Goal: Task Accomplishment & Management: Complete application form

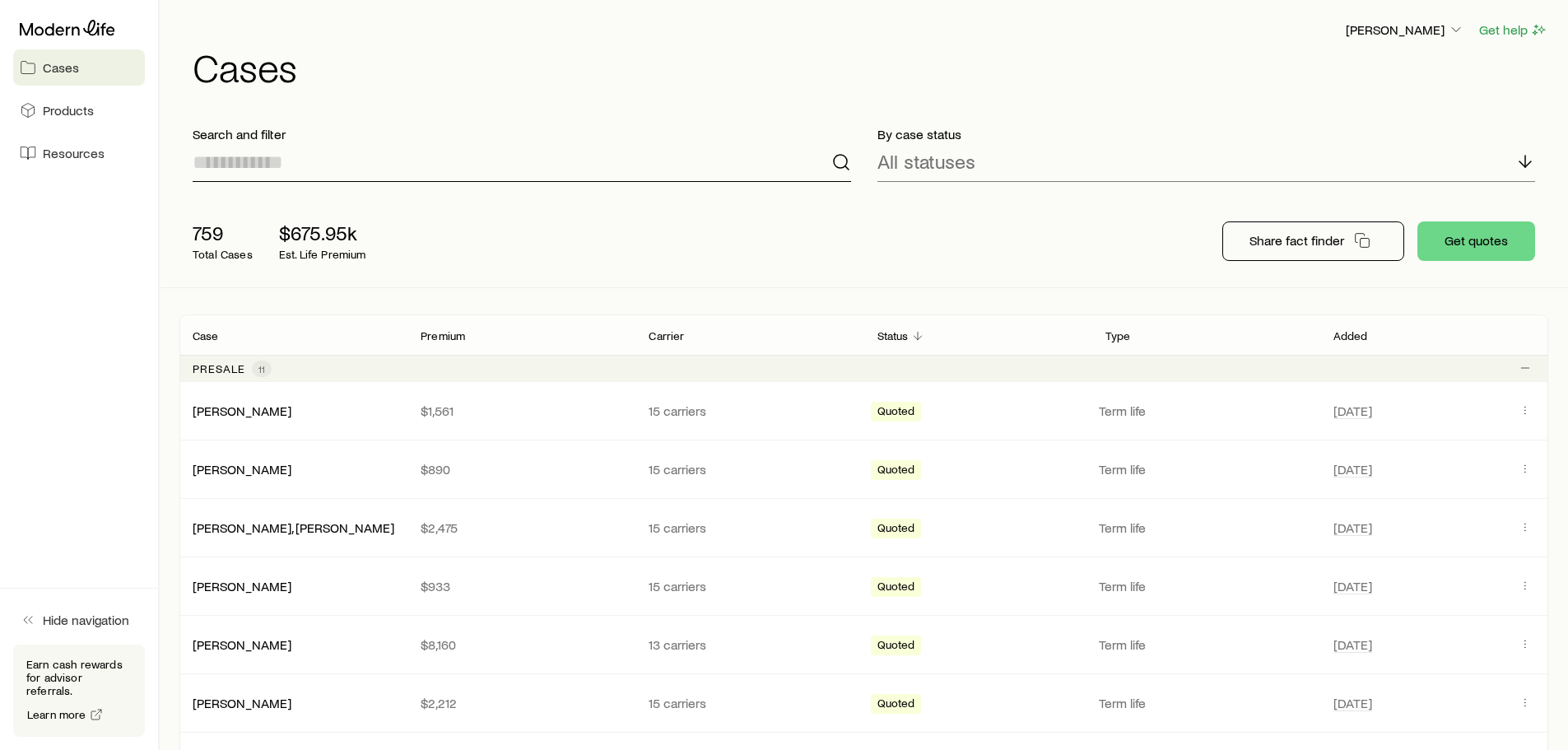
click at [234, 161] on input at bounding box center [522, 162] width 659 height 40
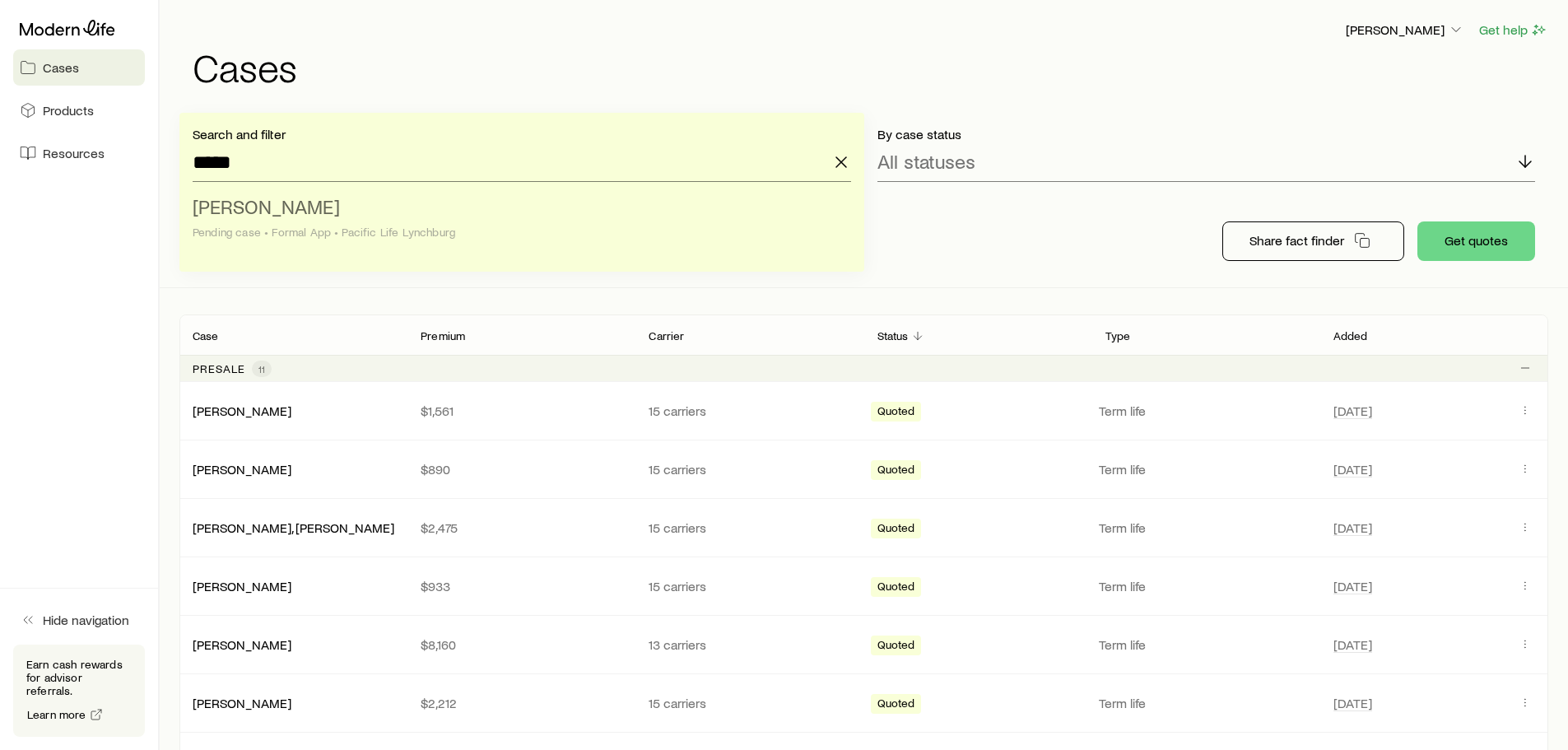
click at [284, 216] on span "[PERSON_NAME]" at bounding box center [266, 206] width 148 height 24
type input "**********"
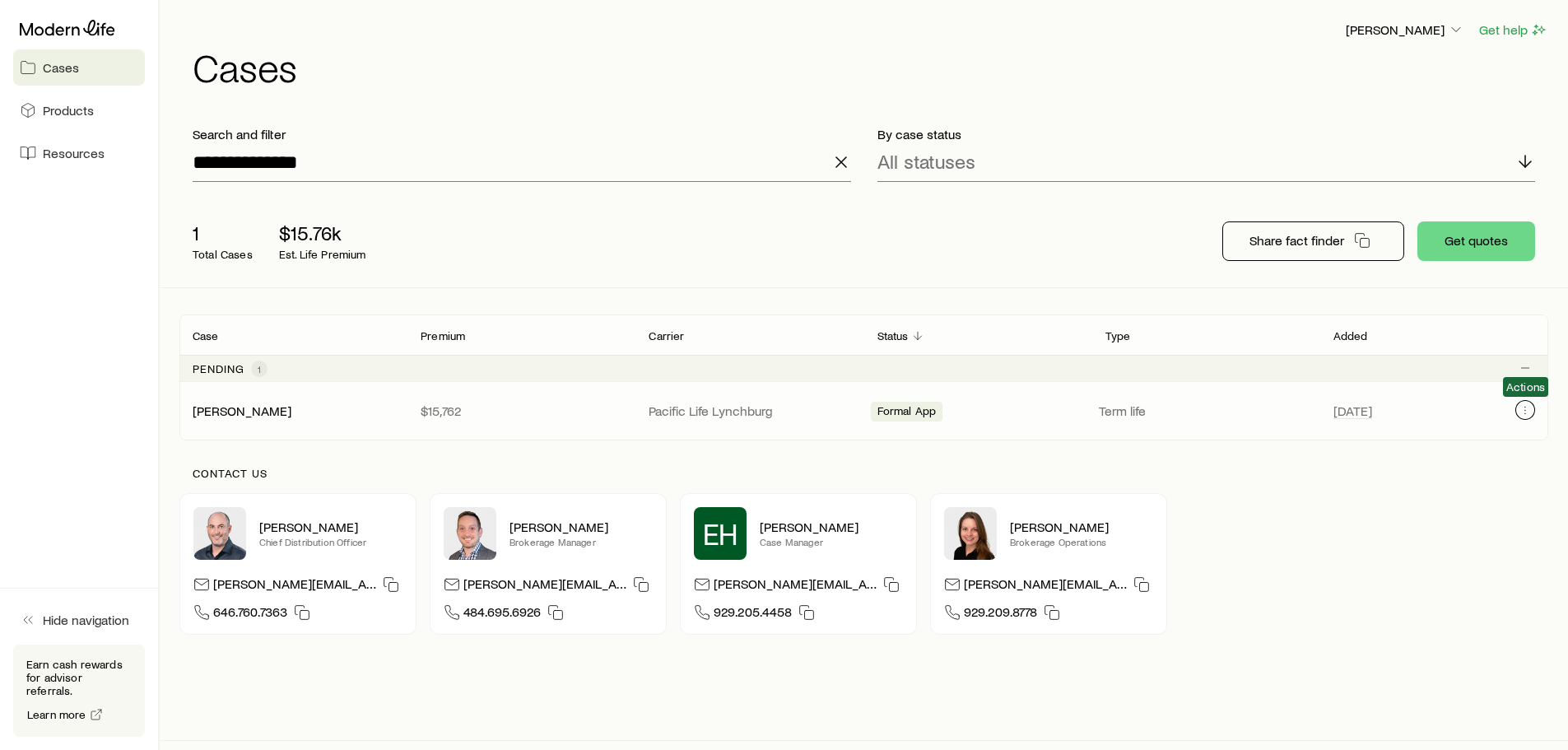
click at [1525, 414] on icon "Client cases" at bounding box center [1525, 409] width 14 height 14
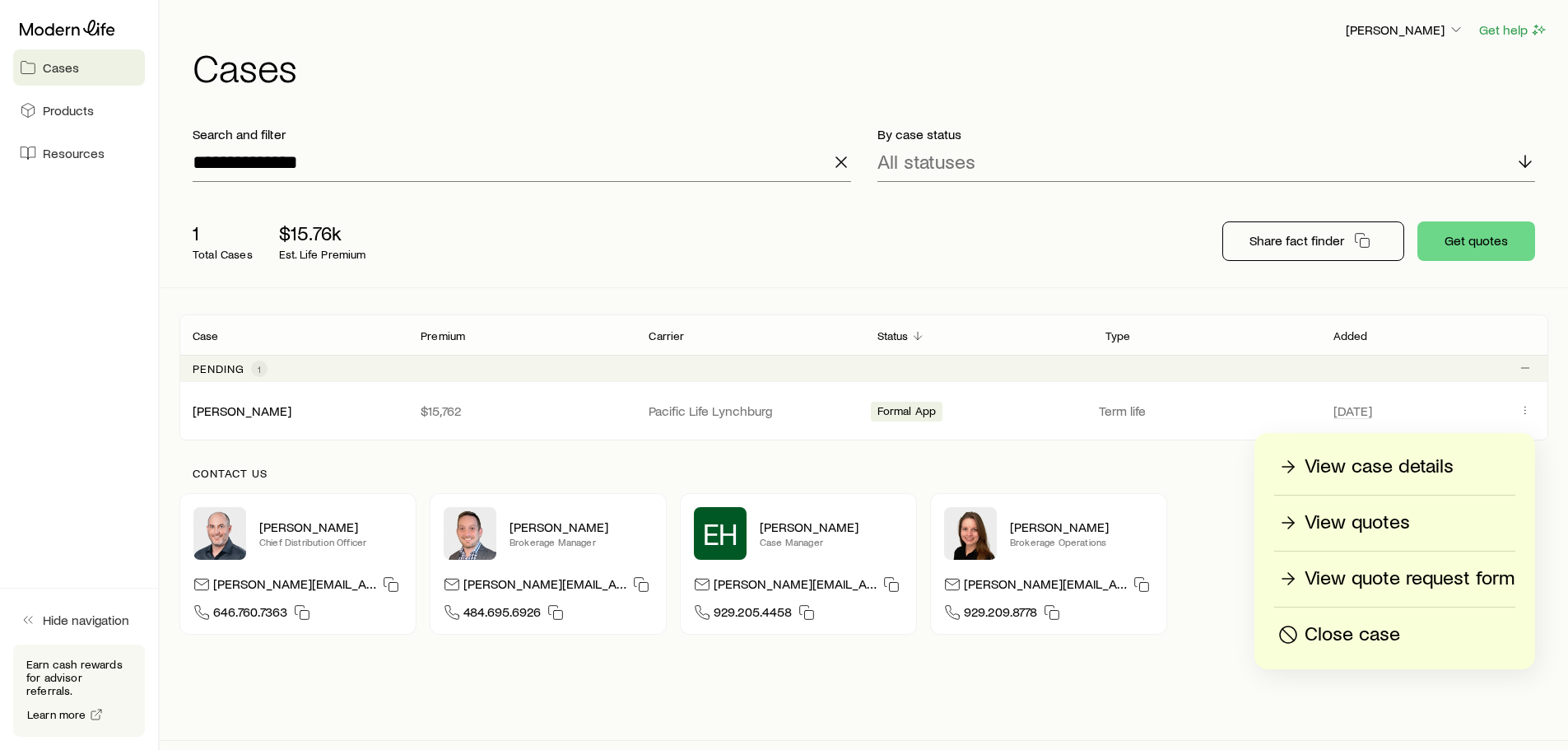
click at [1374, 525] on p "View quotes" at bounding box center [1357, 523] width 105 height 26
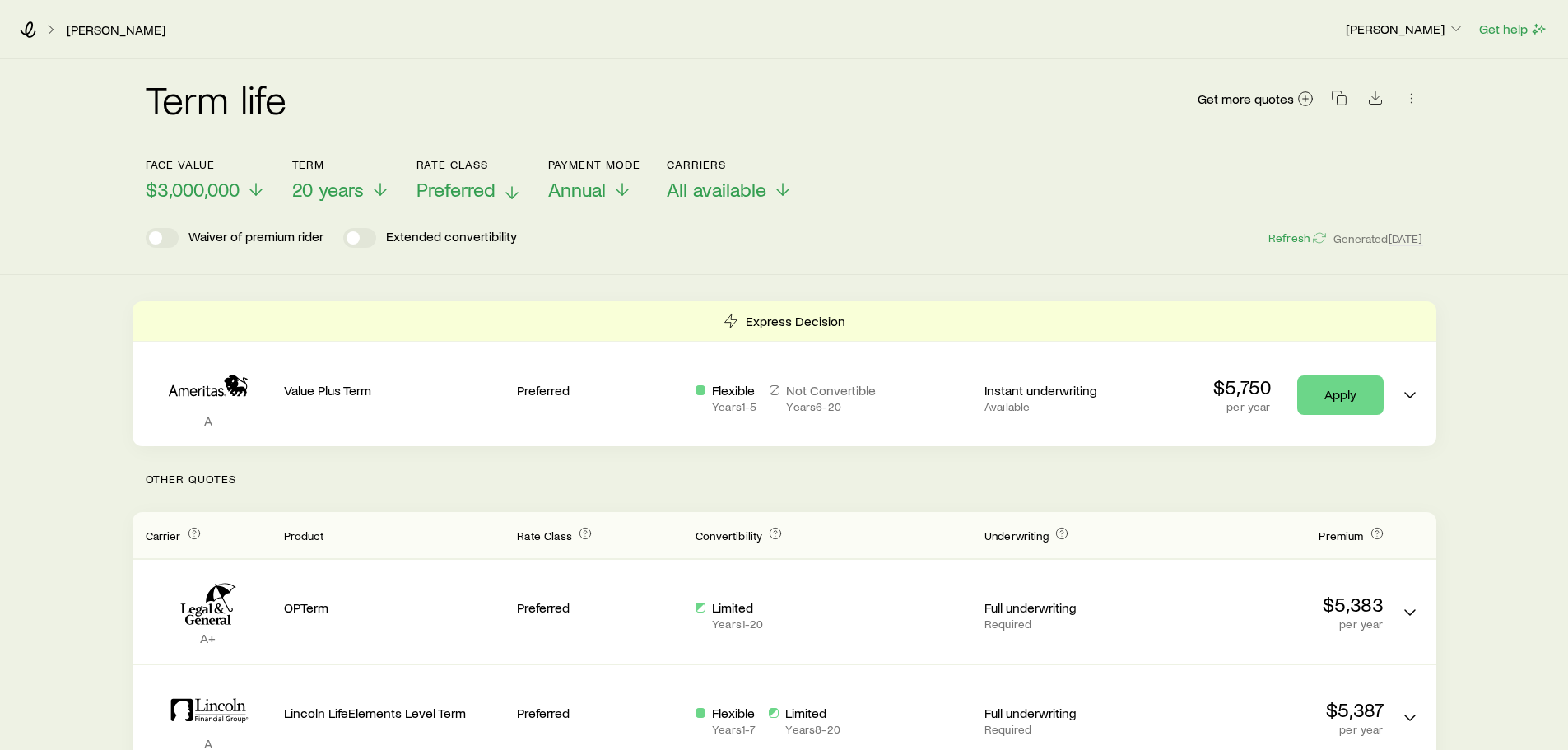
click at [500, 188] on p "Preferred" at bounding box center [469, 188] width 105 height 23
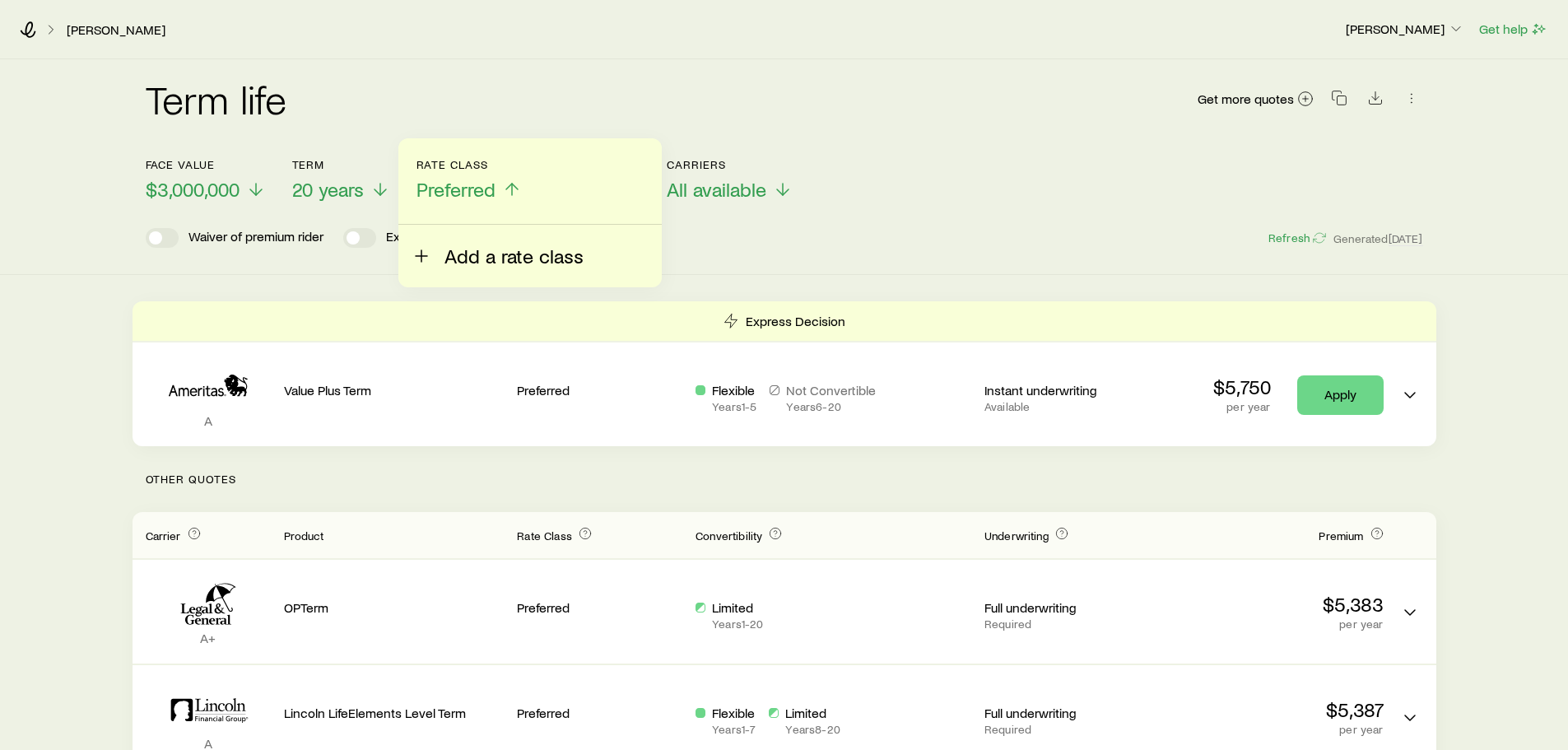
click at [477, 258] on span "Add a rate class" at bounding box center [515, 255] width 139 height 23
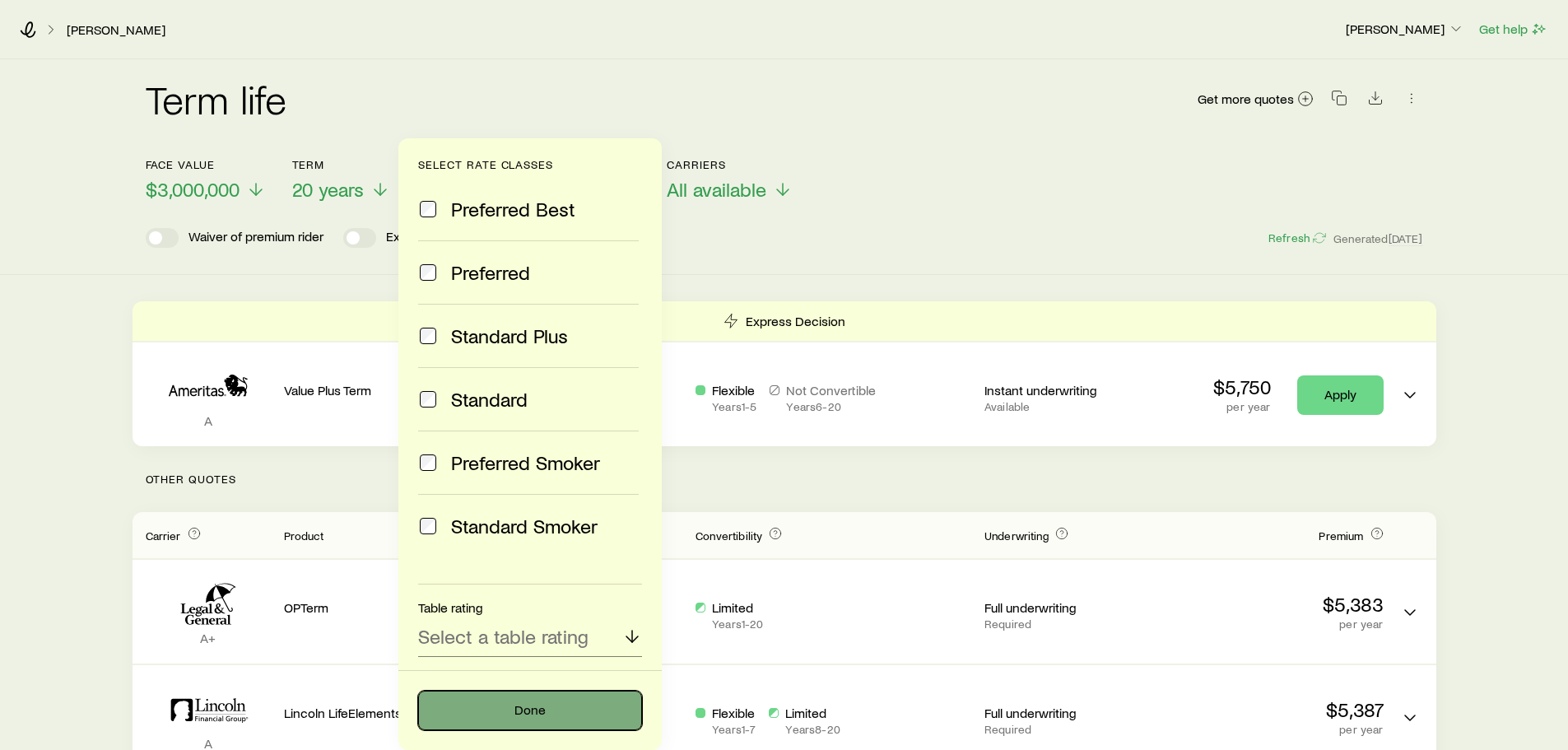
click at [510, 716] on button "Done" at bounding box center [530, 710] width 224 height 40
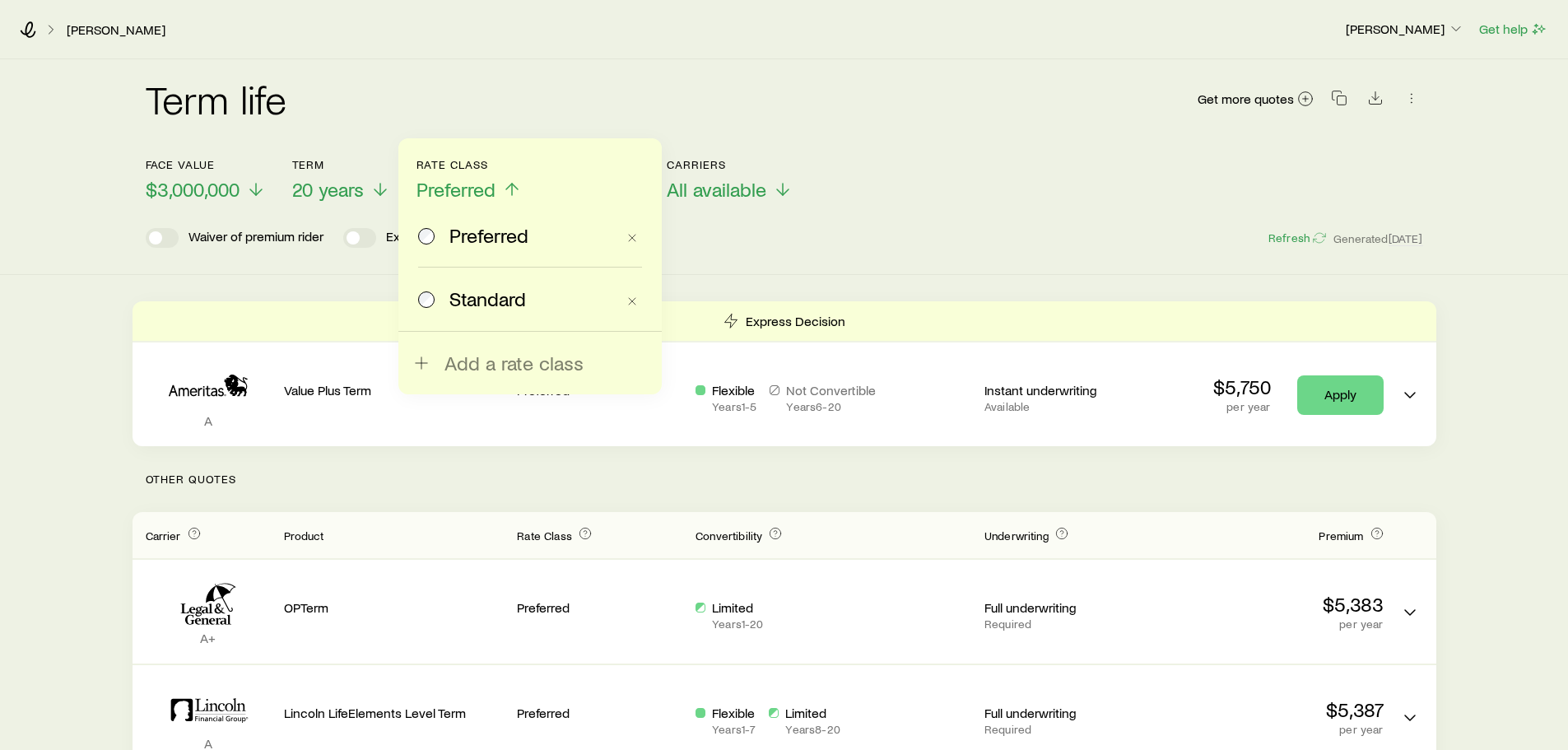
click at [457, 287] on span "Standard" at bounding box center [487, 298] width 77 height 23
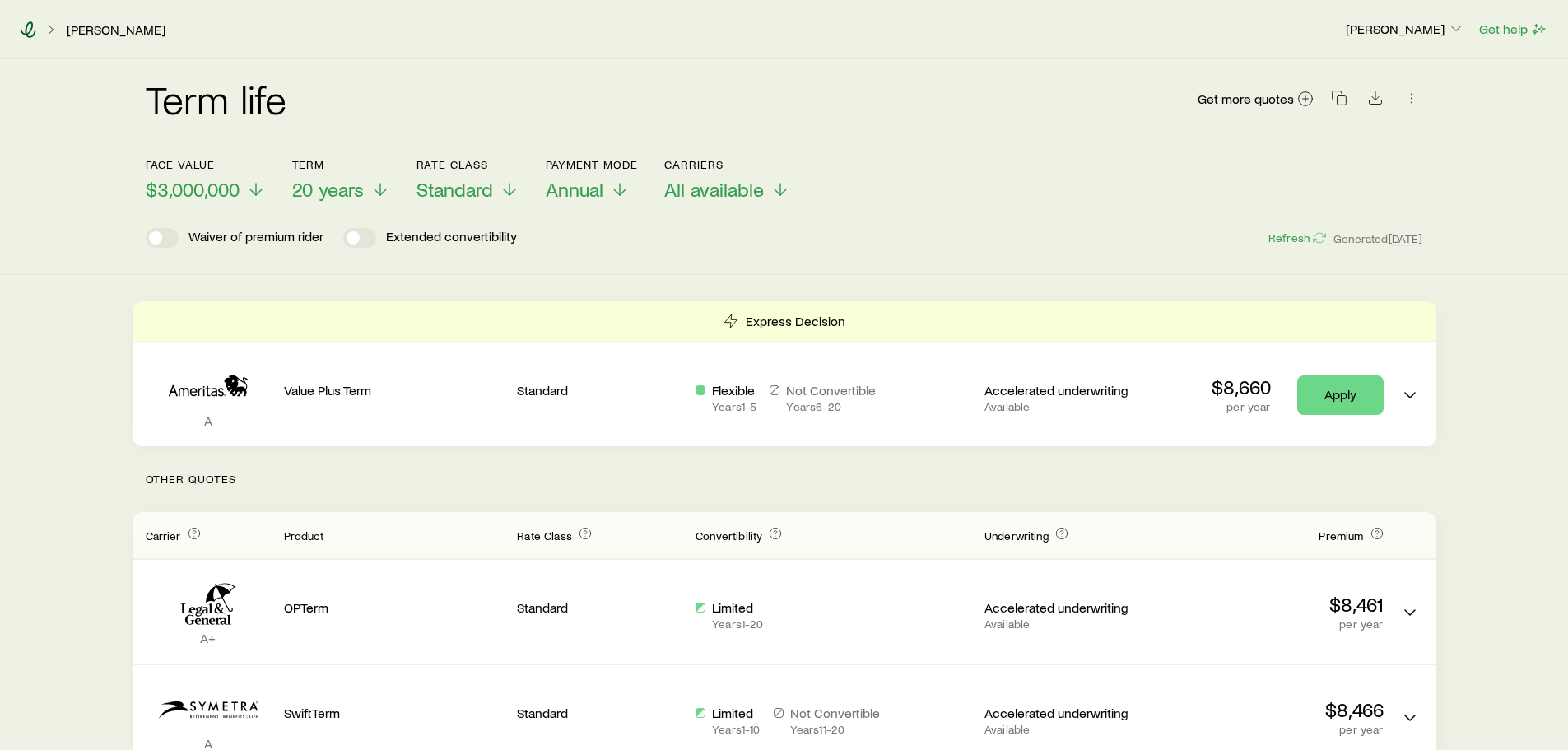
click at [29, 25] on icon at bounding box center [28, 30] width 16 height 16
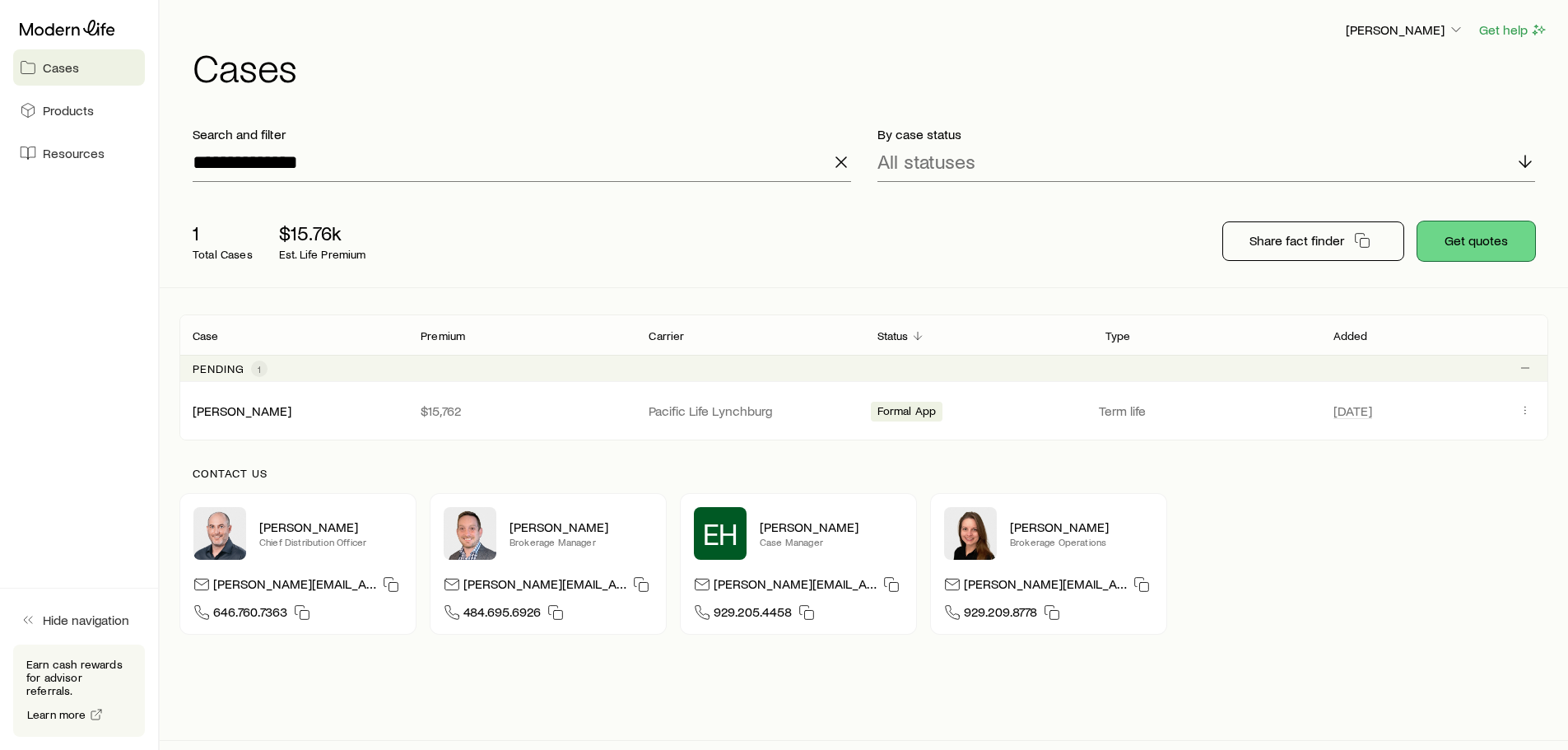
click at [1483, 229] on button "Get quotes" at bounding box center [1477, 241] width 118 height 40
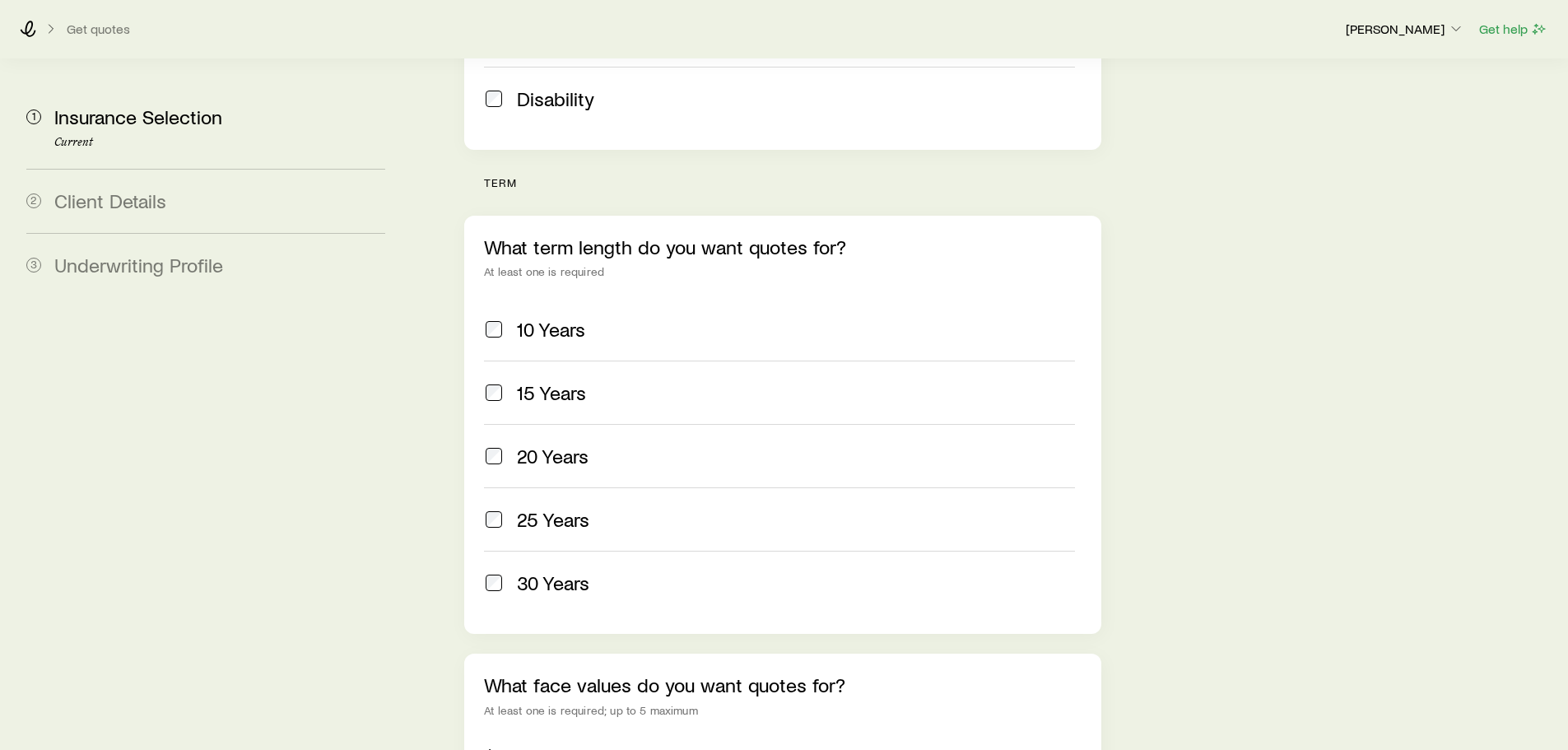
scroll to position [576, 0]
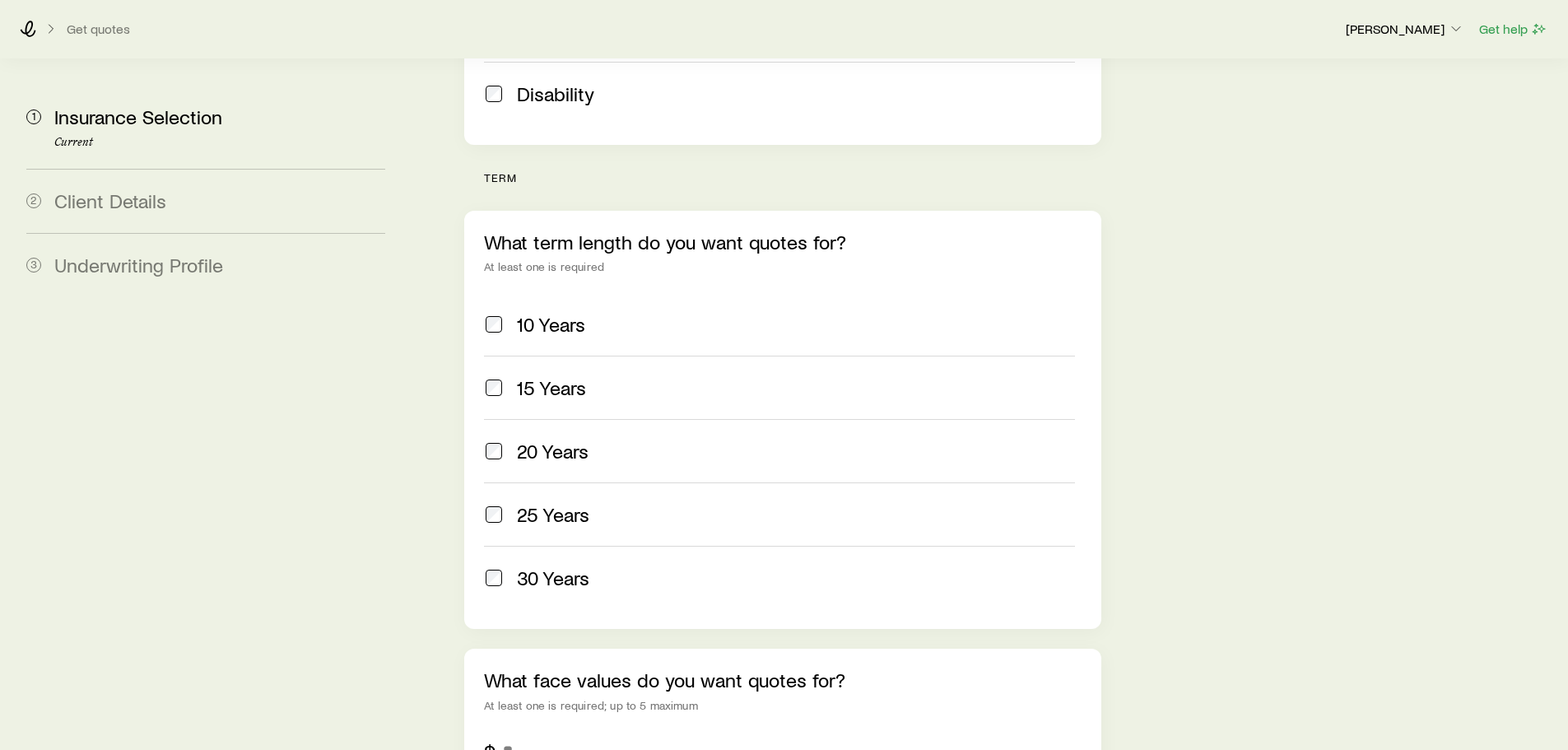
drag, startPoint x: 558, startPoint y: 534, endPoint x: 675, endPoint y: 511, distance: 119.2
click at [560, 566] on span "30 Years" at bounding box center [553, 577] width 72 height 23
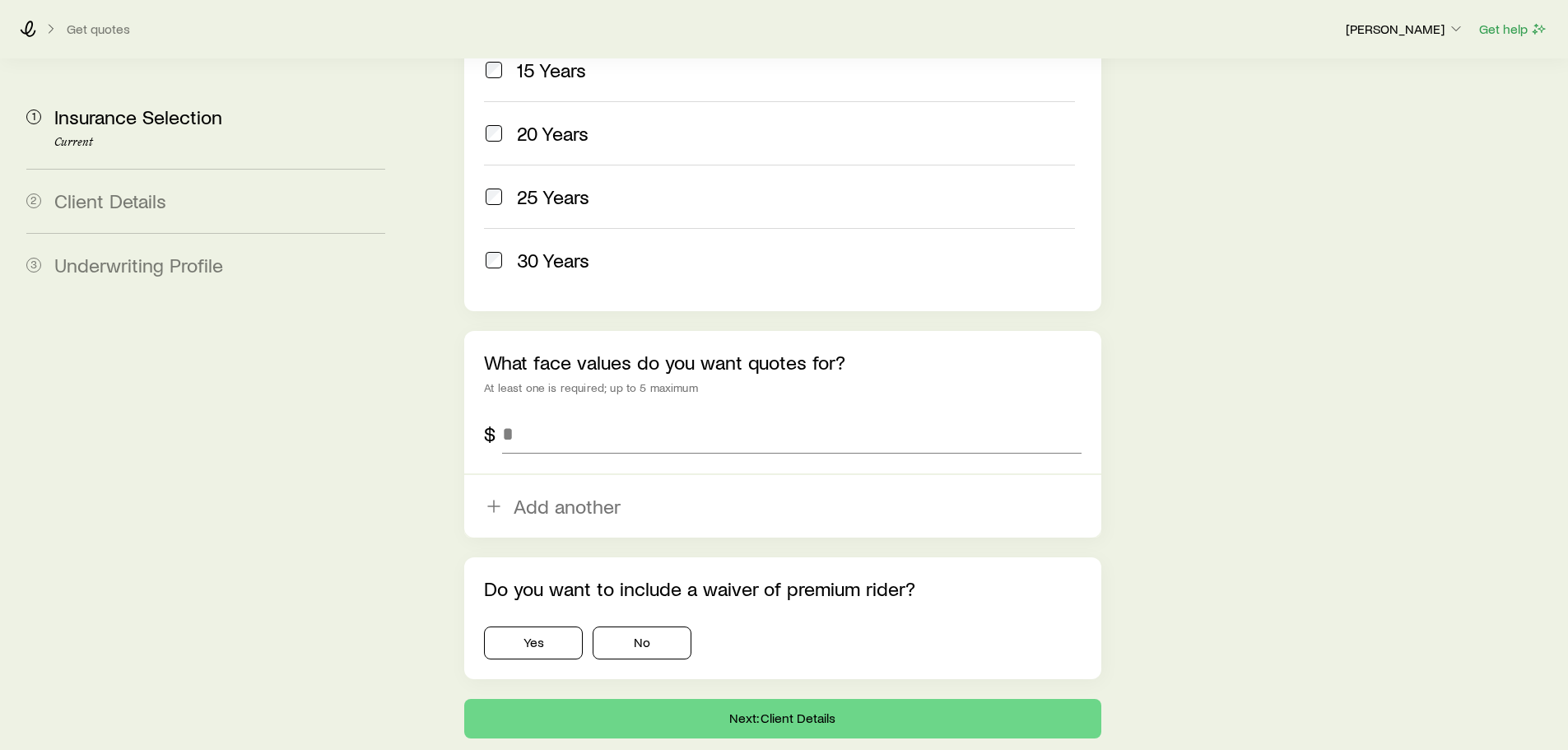
scroll to position [906, 0]
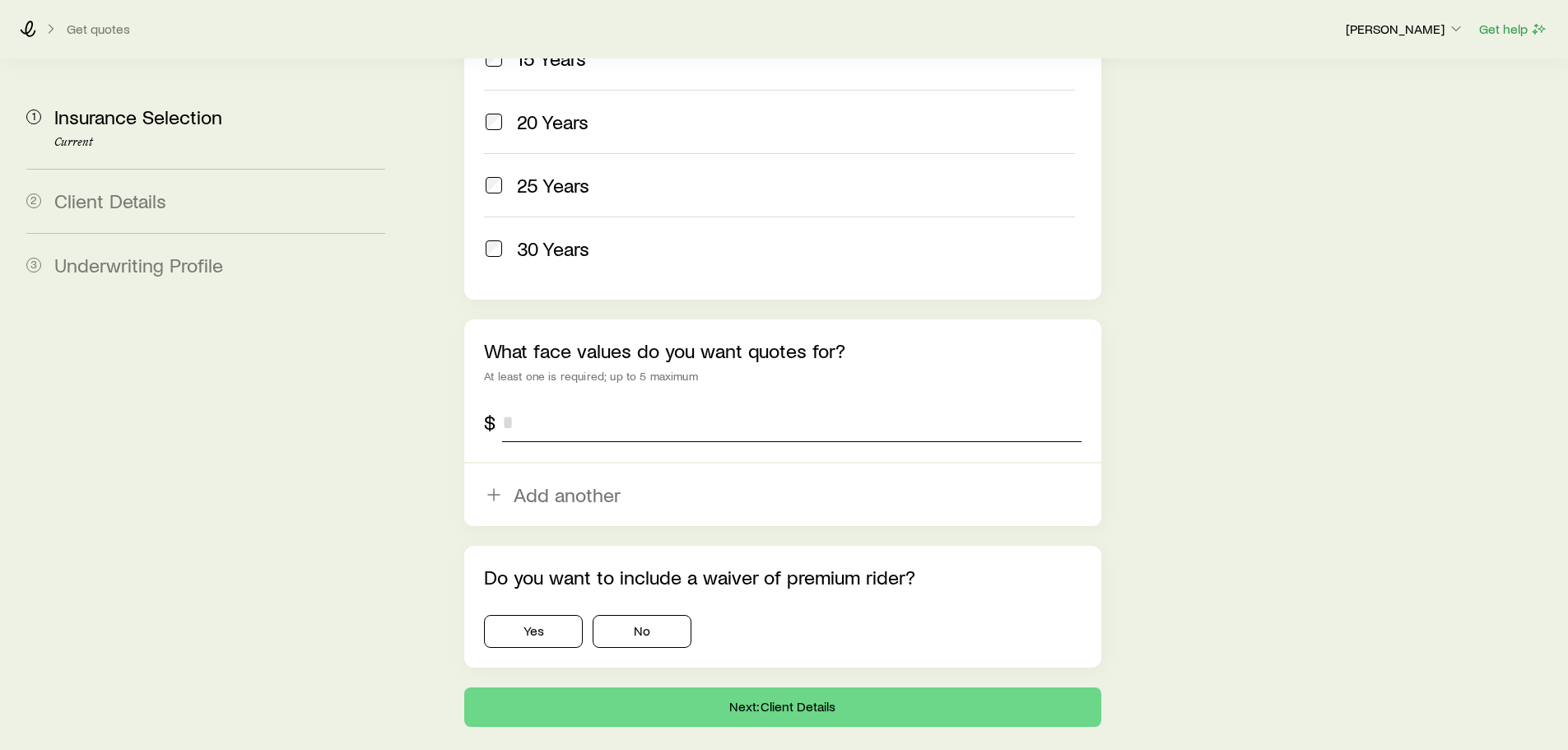
click at [630, 402] on input "tel" at bounding box center [791, 422] width 579 height 40
type input "*********"
click at [654, 615] on button "No" at bounding box center [641, 631] width 99 height 33
click at [737, 688] on button "Next: Client Details" at bounding box center [783, 707] width 636 height 40
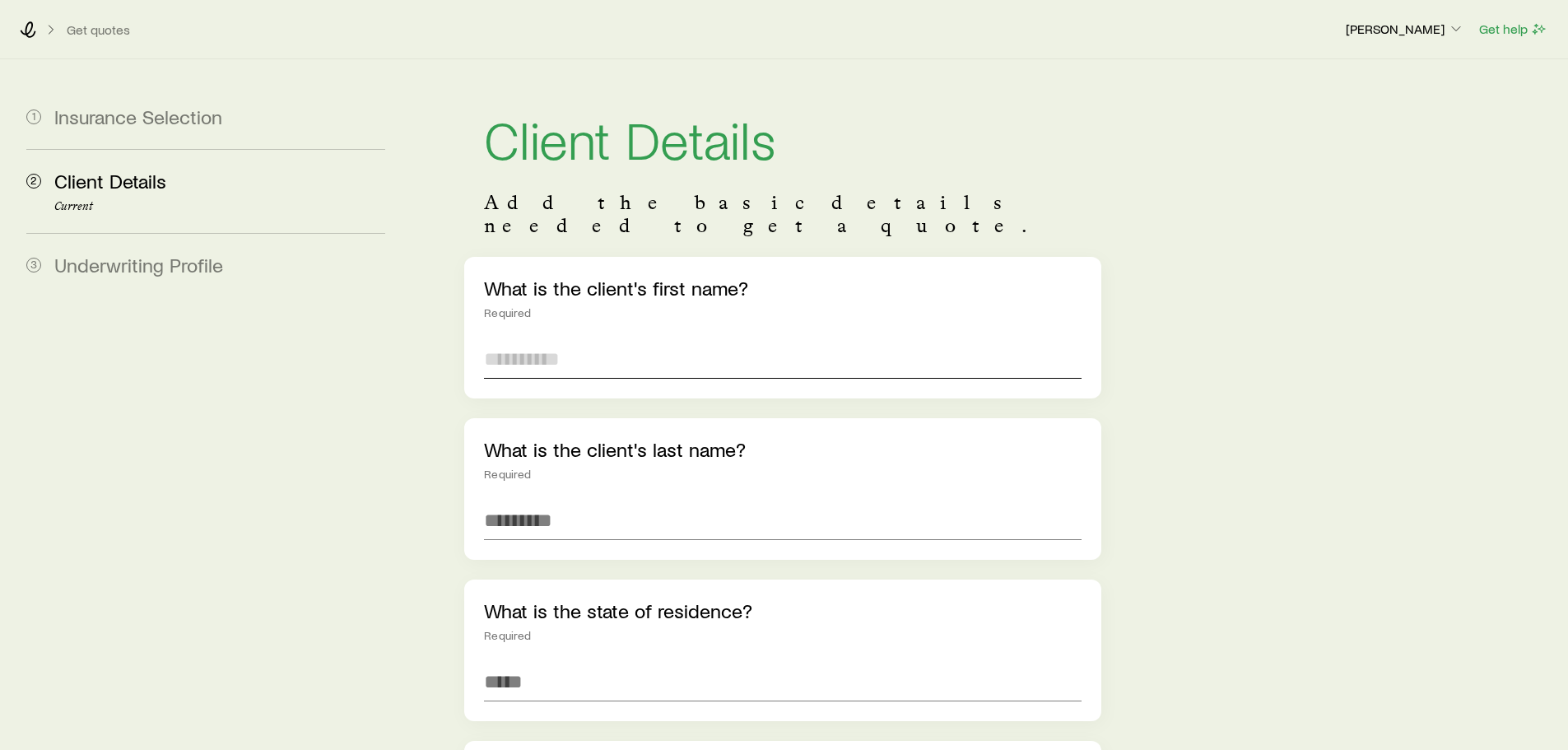
click at [535, 339] on input "text" at bounding box center [782, 359] width 597 height 40
type input "****"
type input "********"
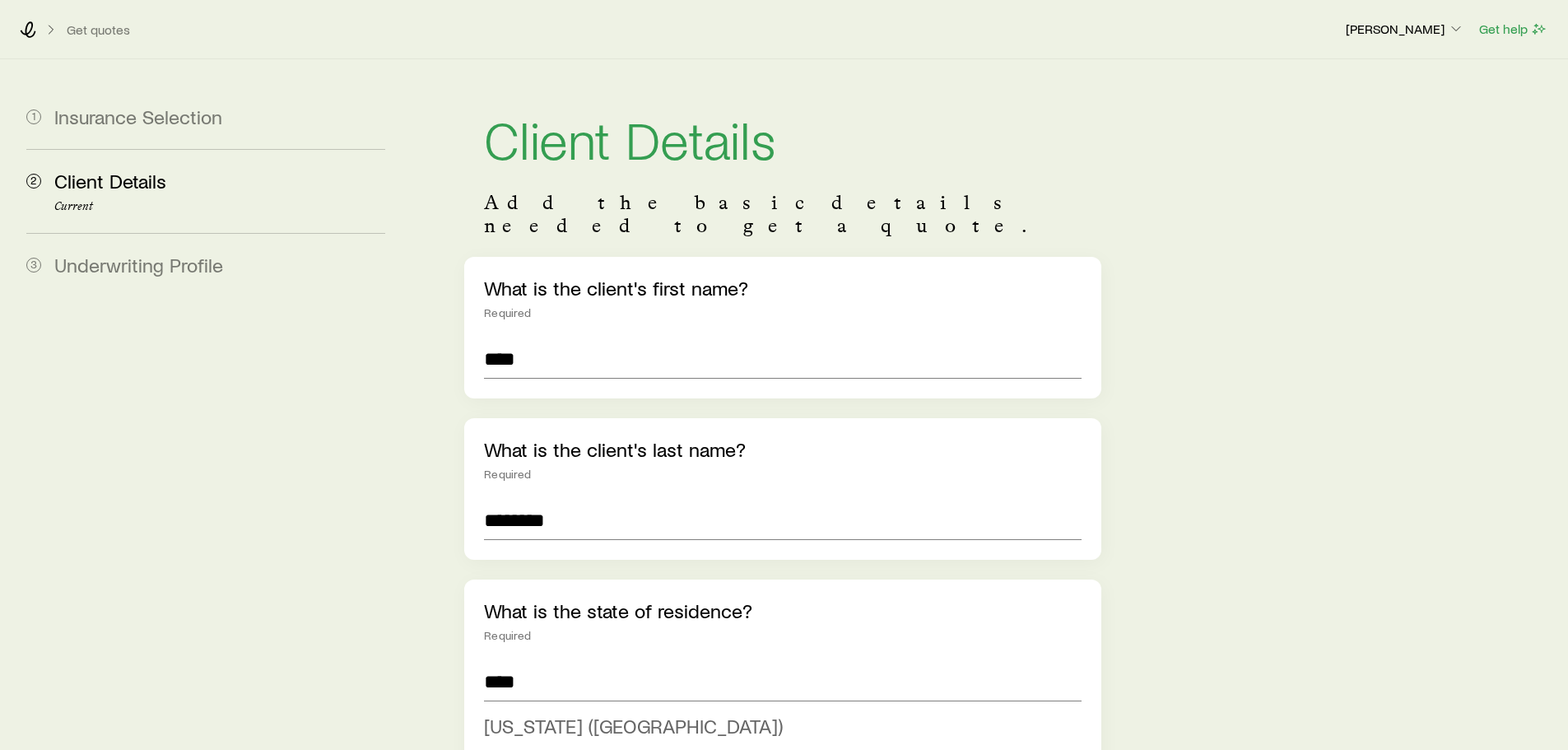
click at [547, 716] on li "[US_STATE] ([GEOGRAPHIC_DATA])" at bounding box center [777, 726] width 587 height 37
type input "*********"
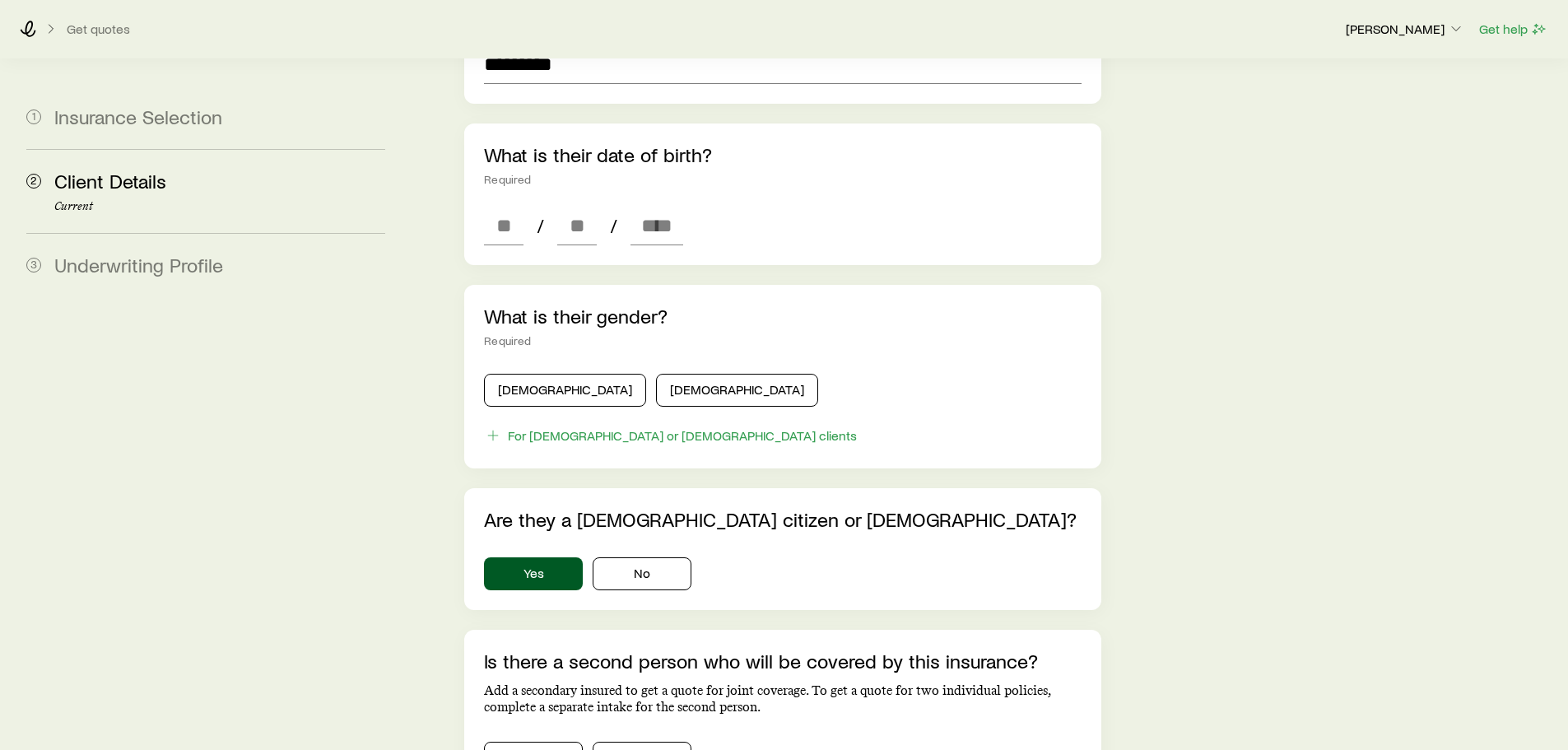
scroll to position [659, 0]
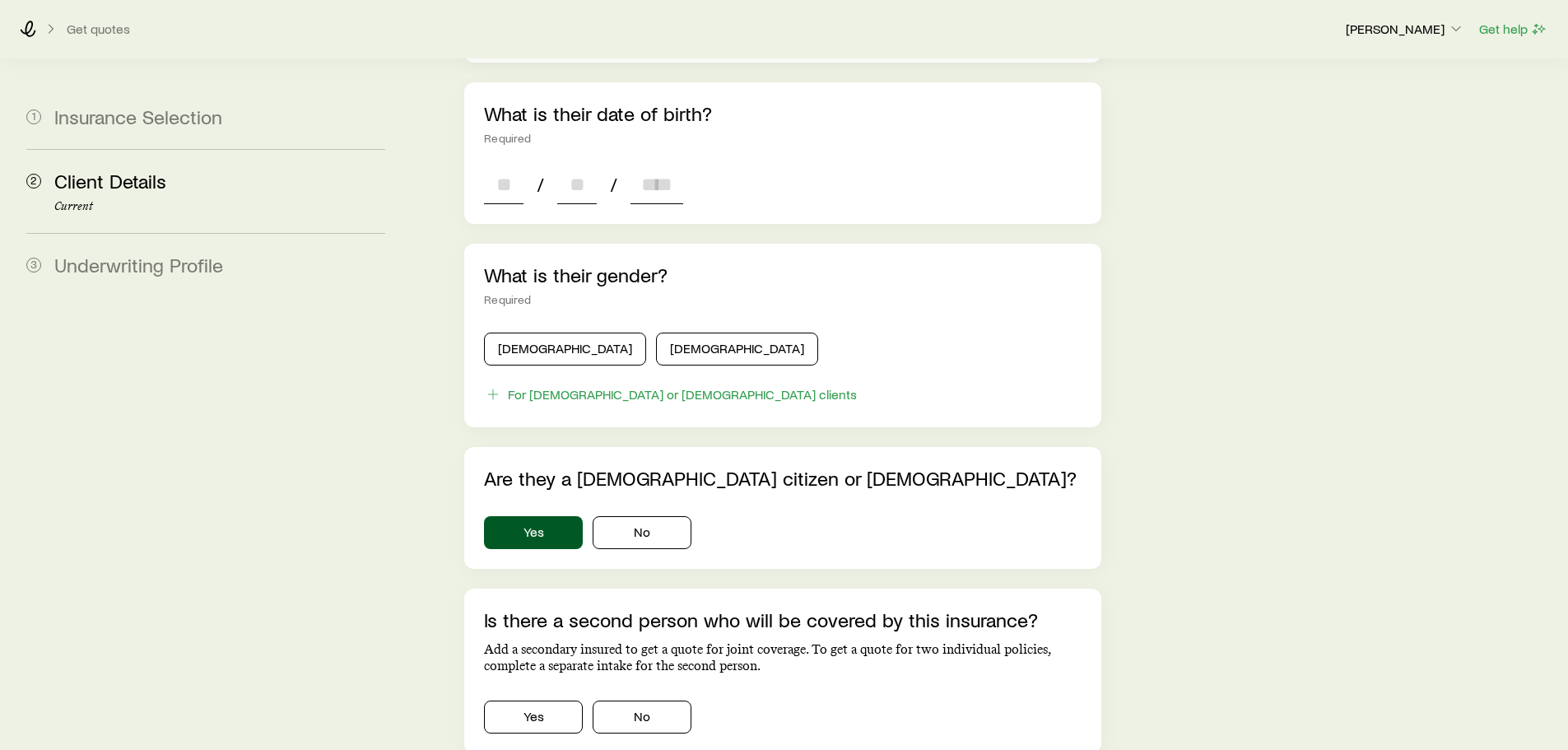
click at [487, 165] on input at bounding box center [504, 185] width 40 height 40
type input "**"
type input "****"
type input "*"
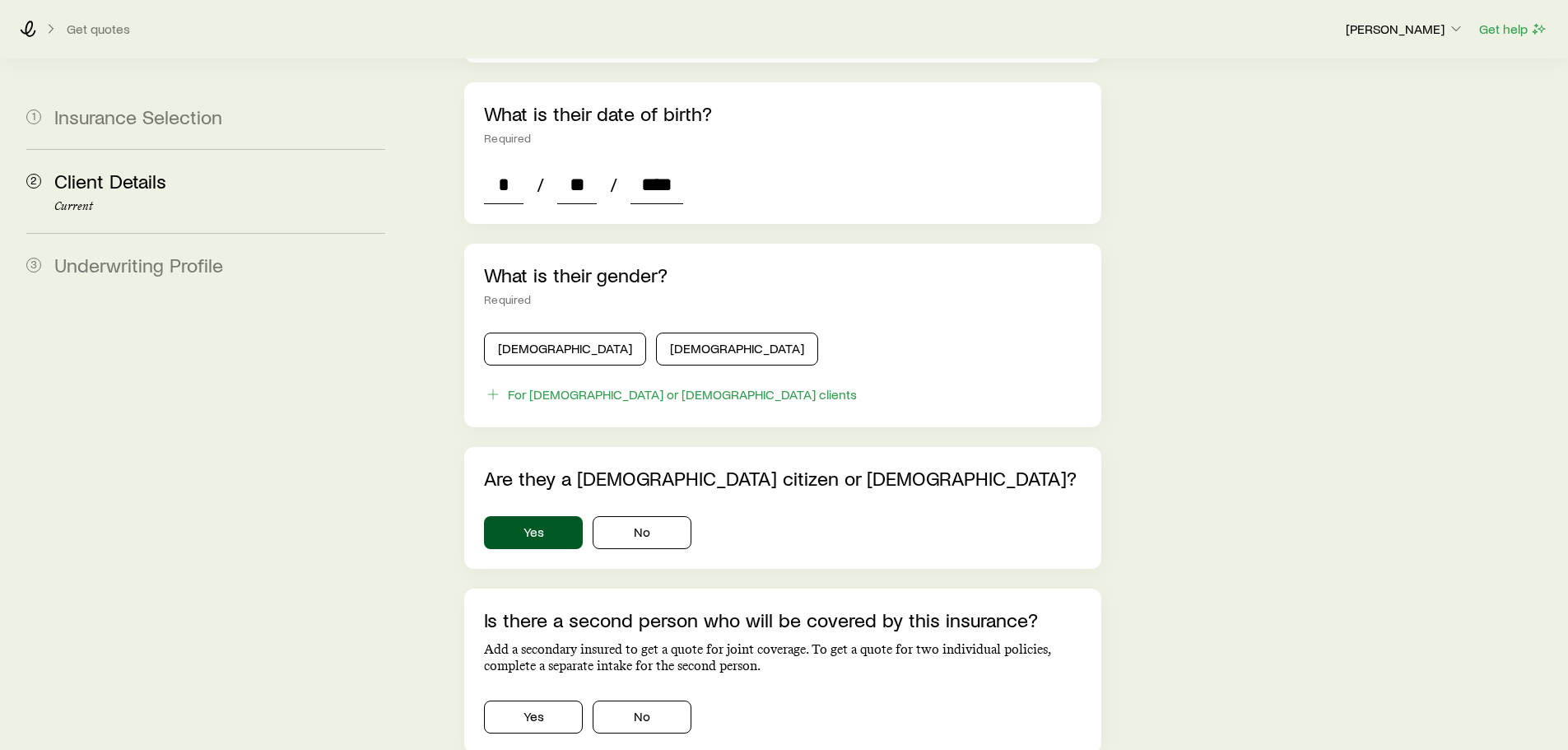
type input "****"
click at [533, 336] on button "[DEMOGRAPHIC_DATA]" at bounding box center [564, 349] width 162 height 33
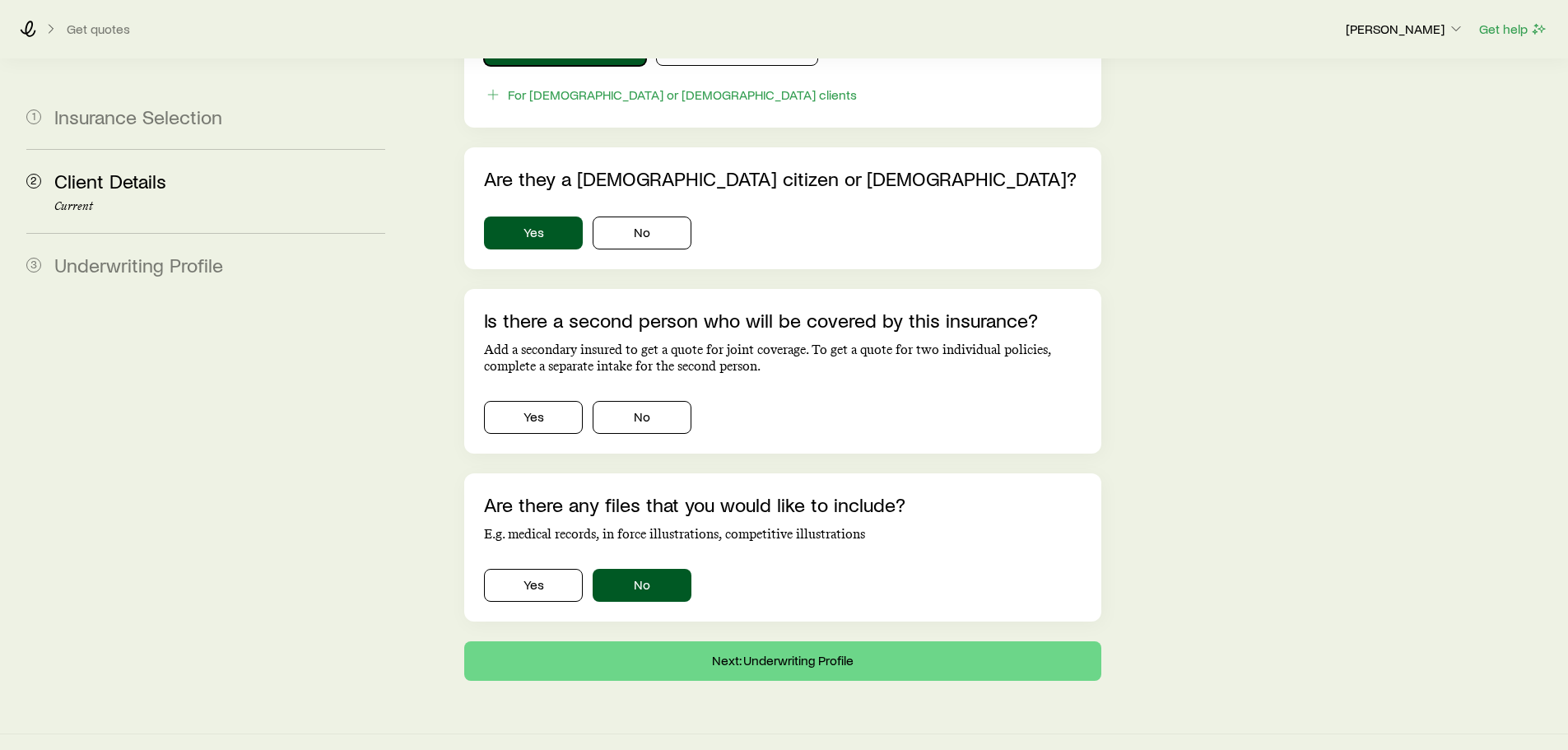
scroll to position [959, 0]
drag, startPoint x: 620, startPoint y: 385, endPoint x: 683, endPoint y: 473, distance: 108.2
click at [620, 400] on button "No" at bounding box center [641, 417] width 99 height 33
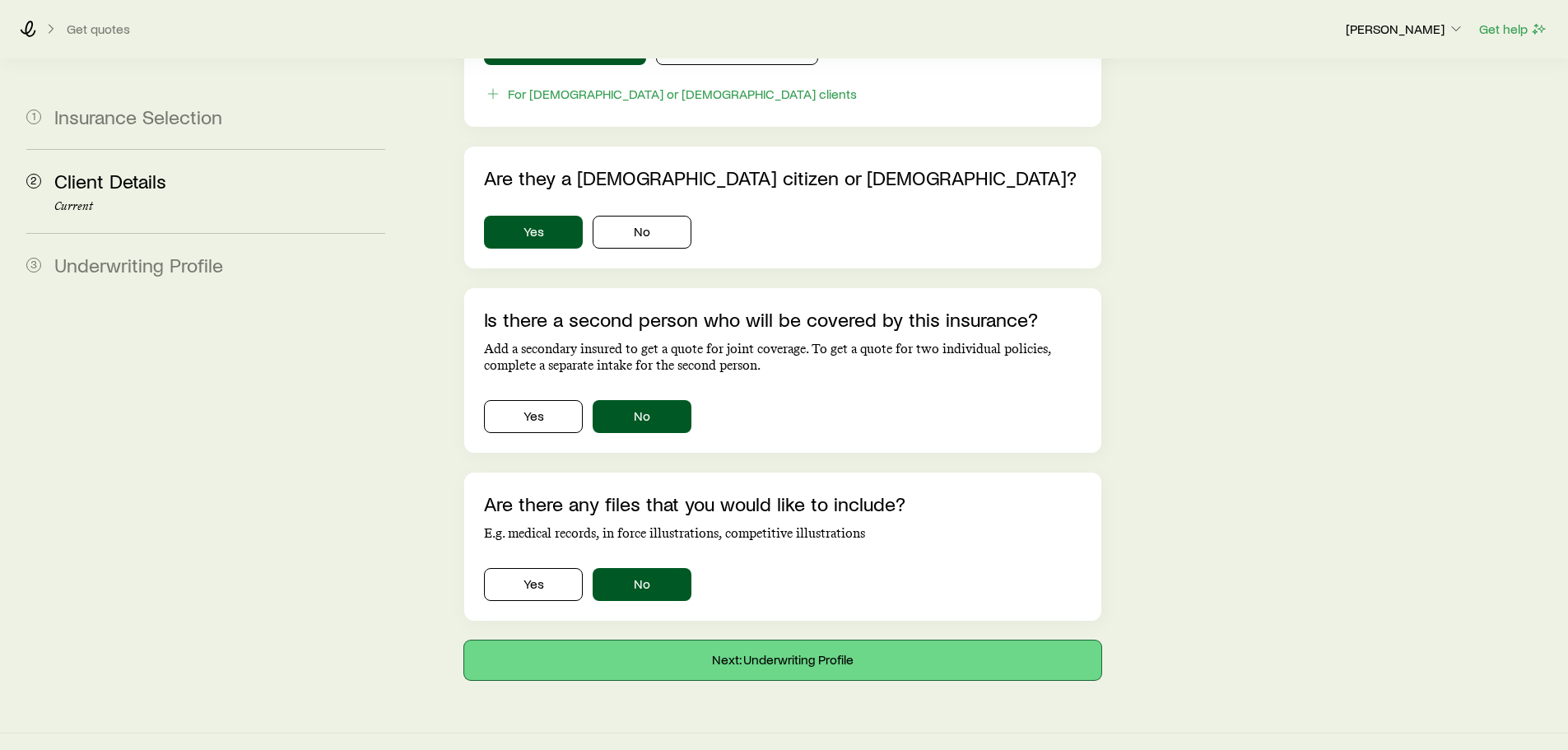
click at [755, 640] on button "Next: Underwriting Profile" at bounding box center [783, 660] width 636 height 40
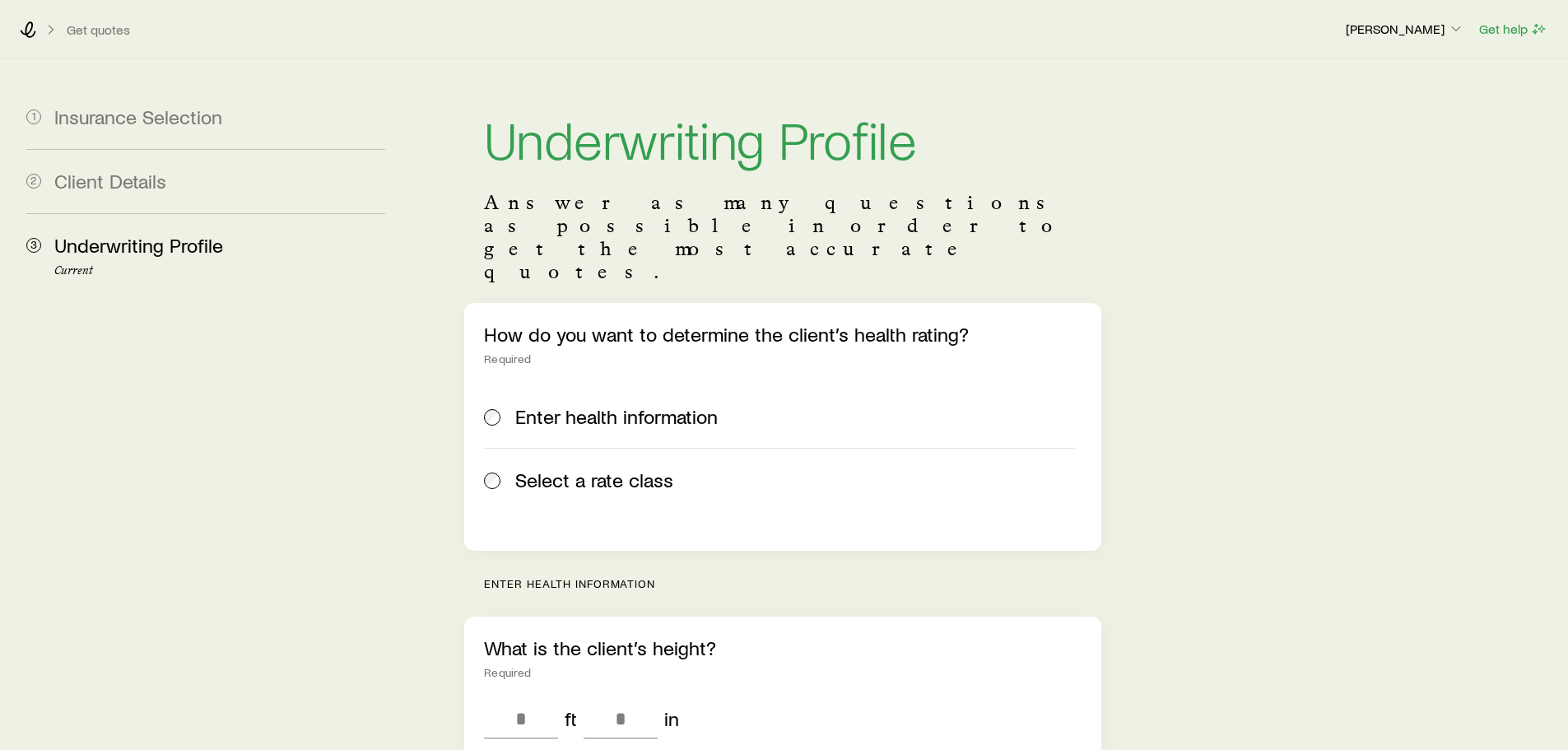
drag, startPoint x: 550, startPoint y: 431, endPoint x: 743, endPoint y: 410, distance: 194.1
click at [553, 468] on span "Select a rate class" at bounding box center [594, 479] width 158 height 23
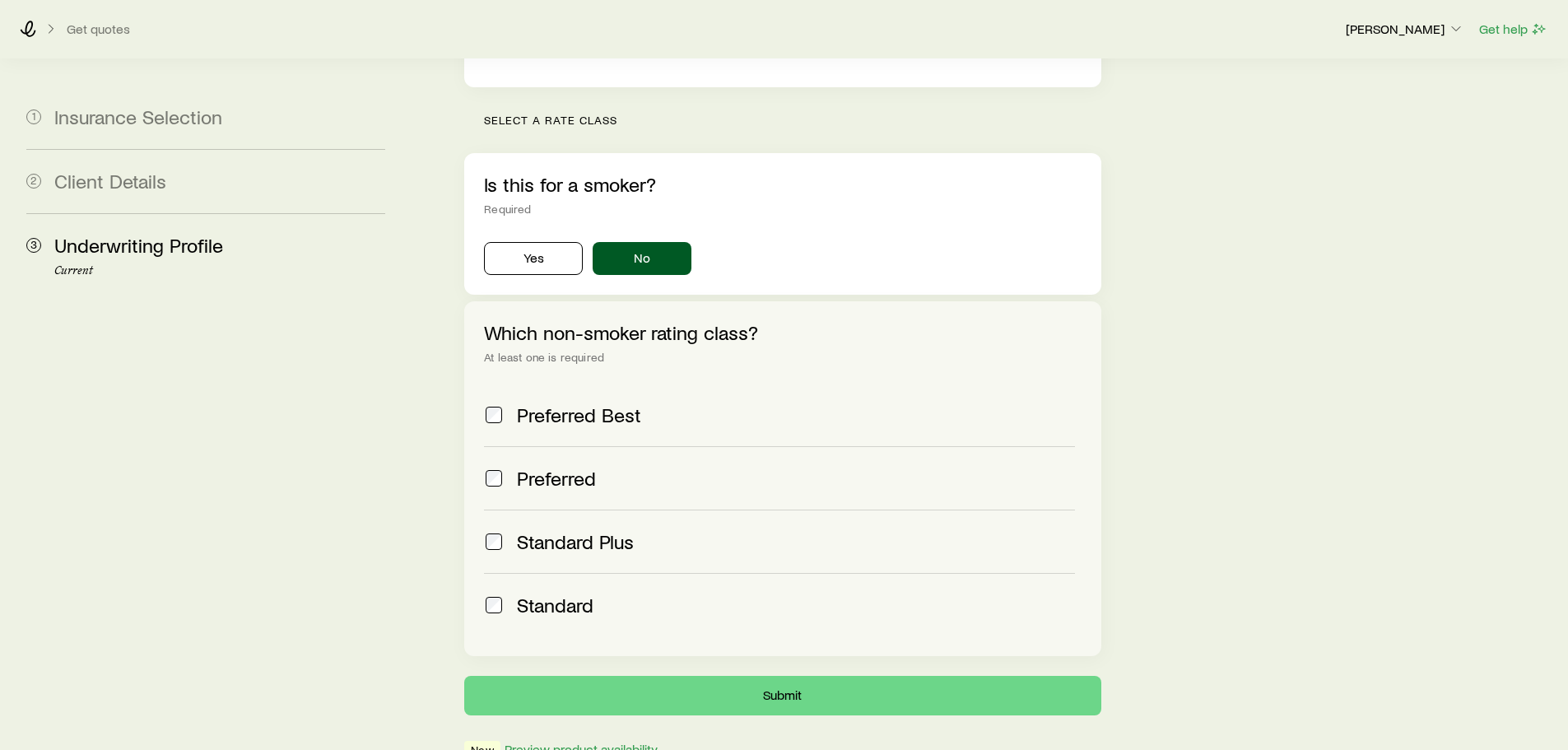
scroll to position [521, 0]
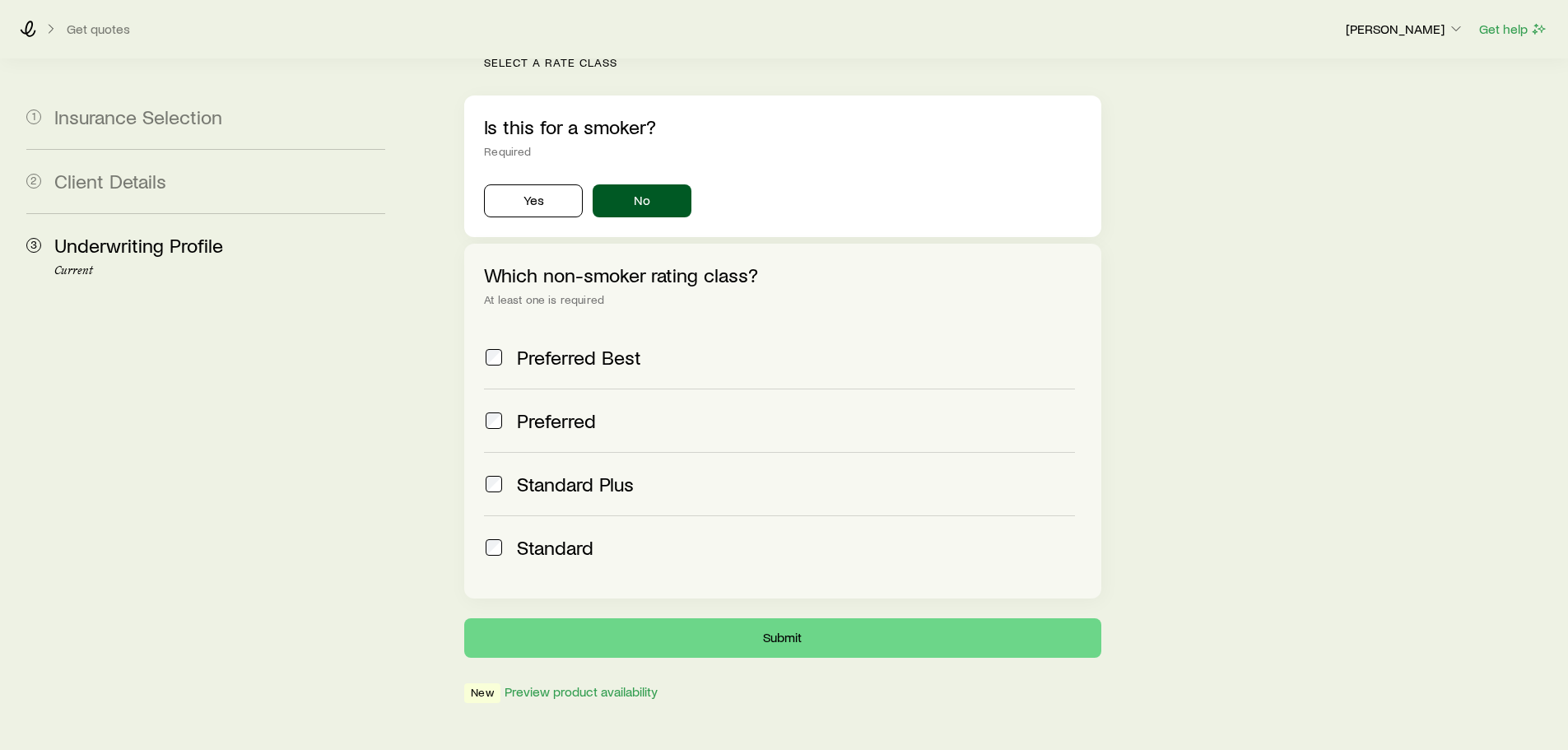
drag, startPoint x: 607, startPoint y: 377, endPoint x: 634, endPoint y: 395, distance: 32.4
click at [607, 409] on div "Preferred" at bounding box center [795, 420] width 557 height 23
click at [845, 618] on button "Submit" at bounding box center [783, 638] width 636 height 40
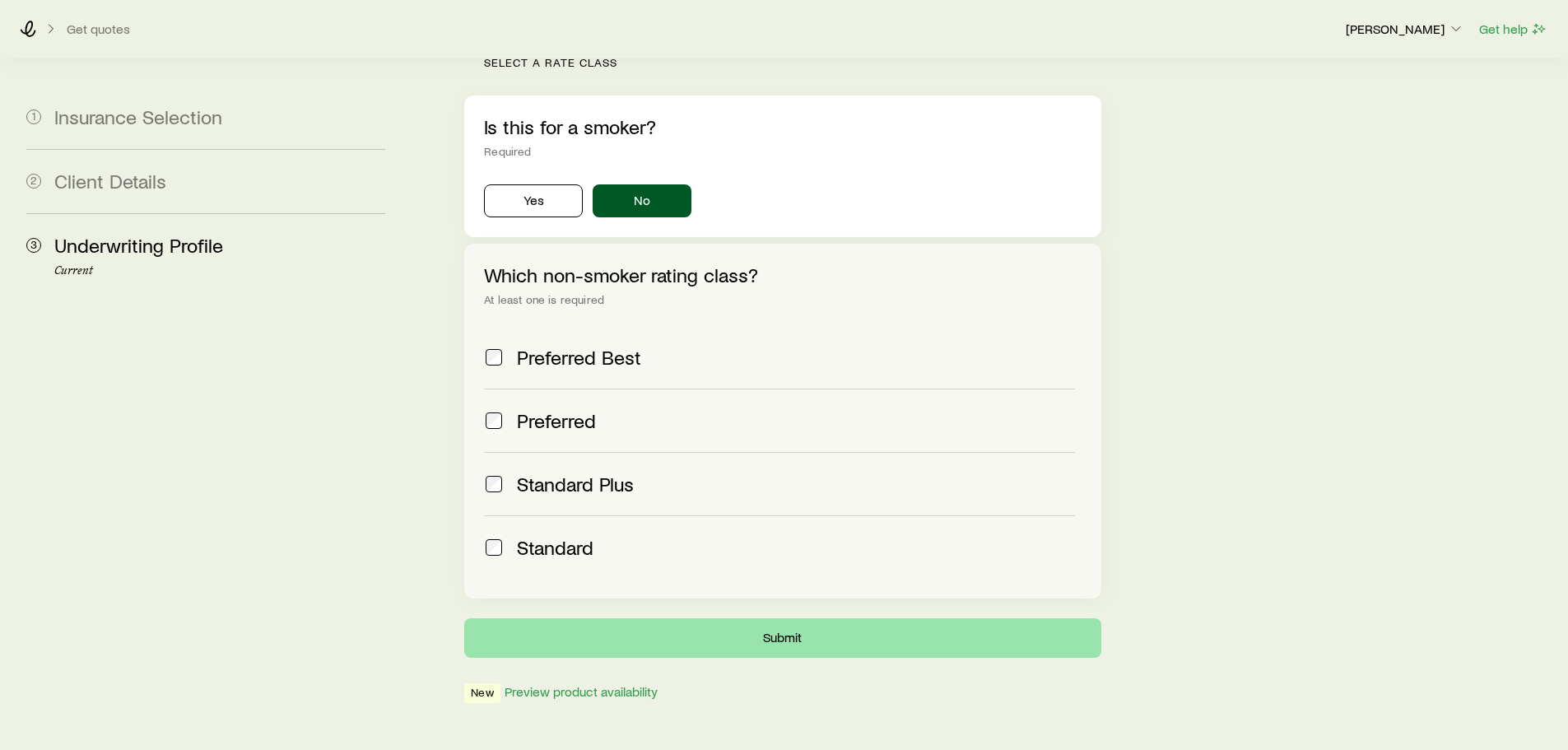
scroll to position [0, 0]
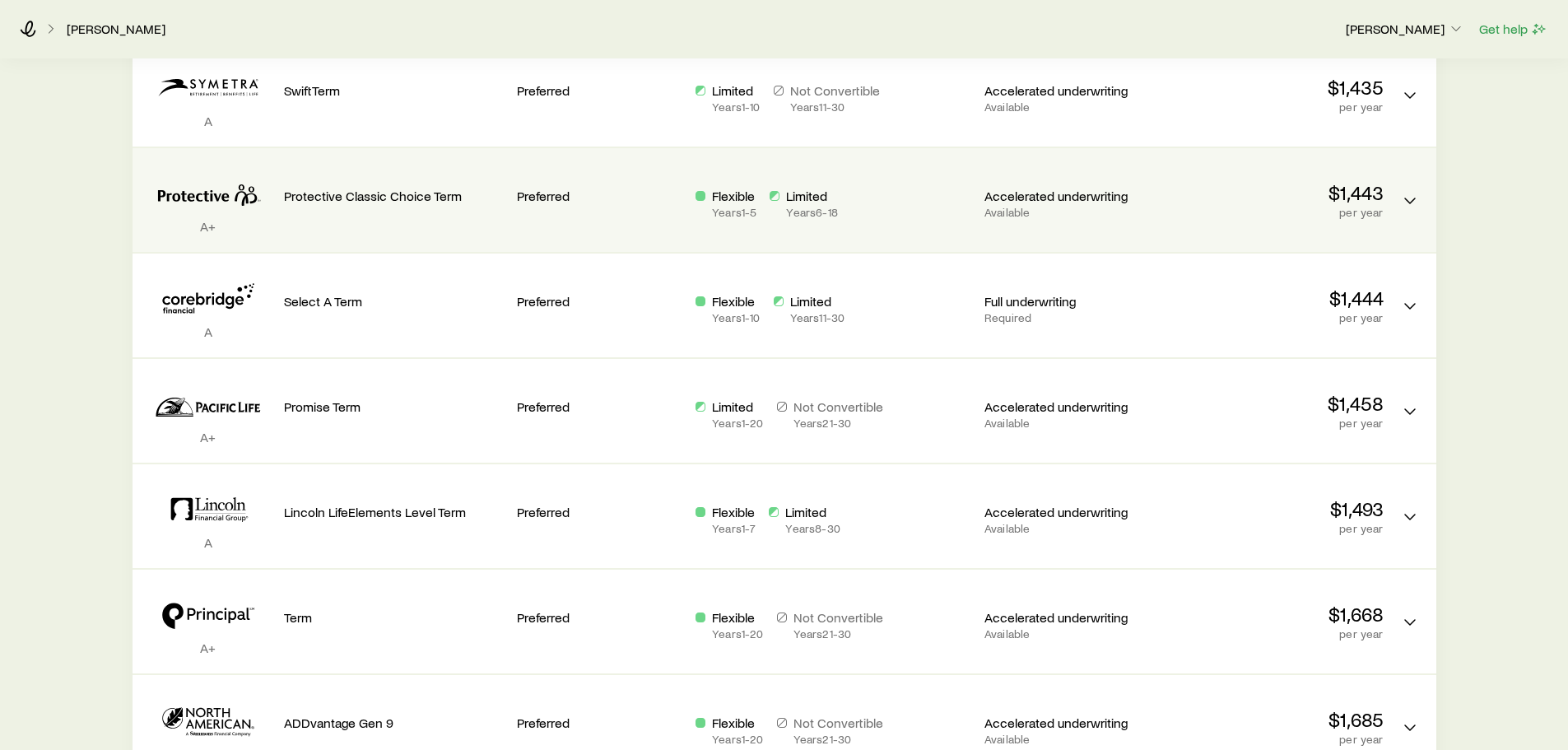
scroll to position [659, 0]
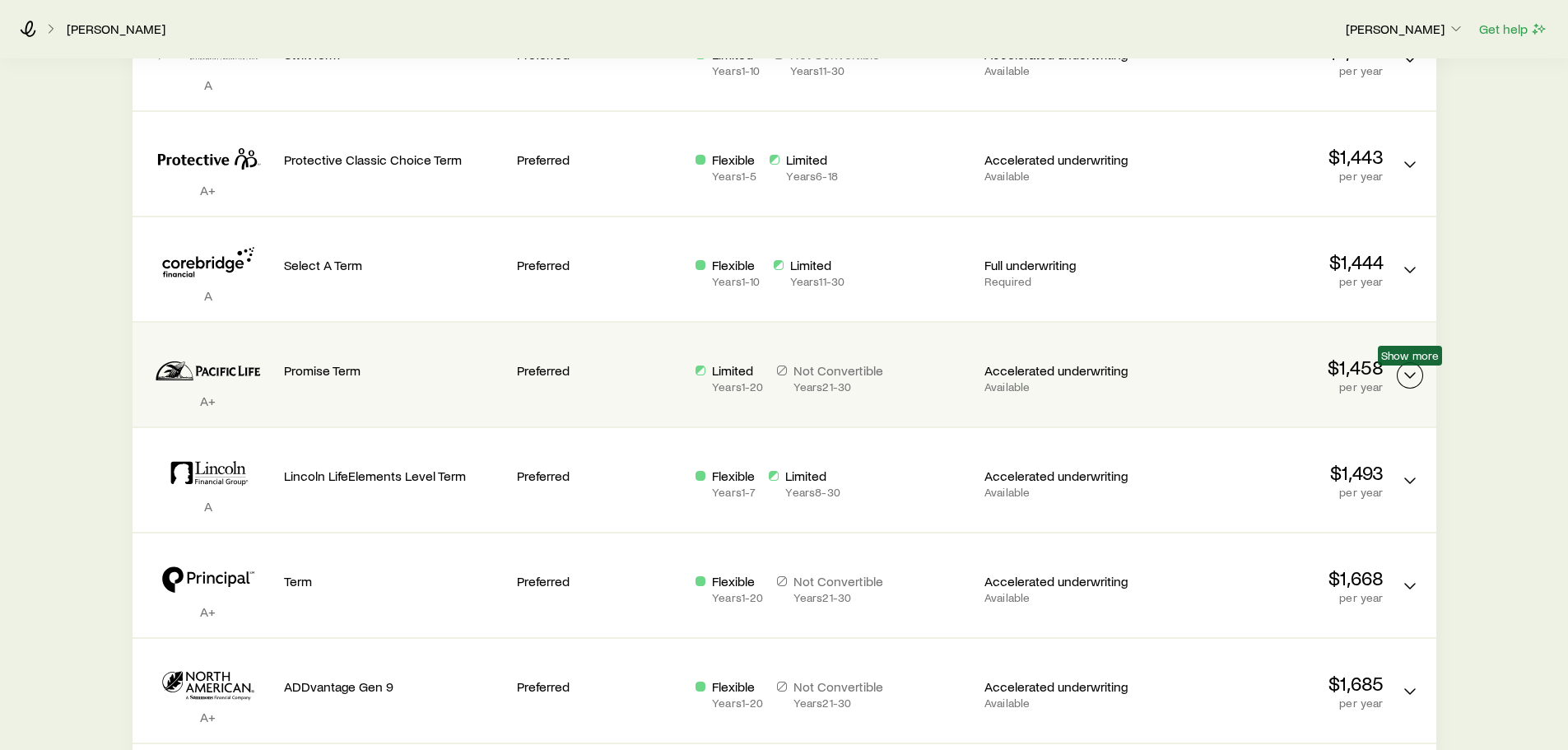
click at [1402, 370] on icon "Term quotes" at bounding box center [1410, 375] width 20 height 20
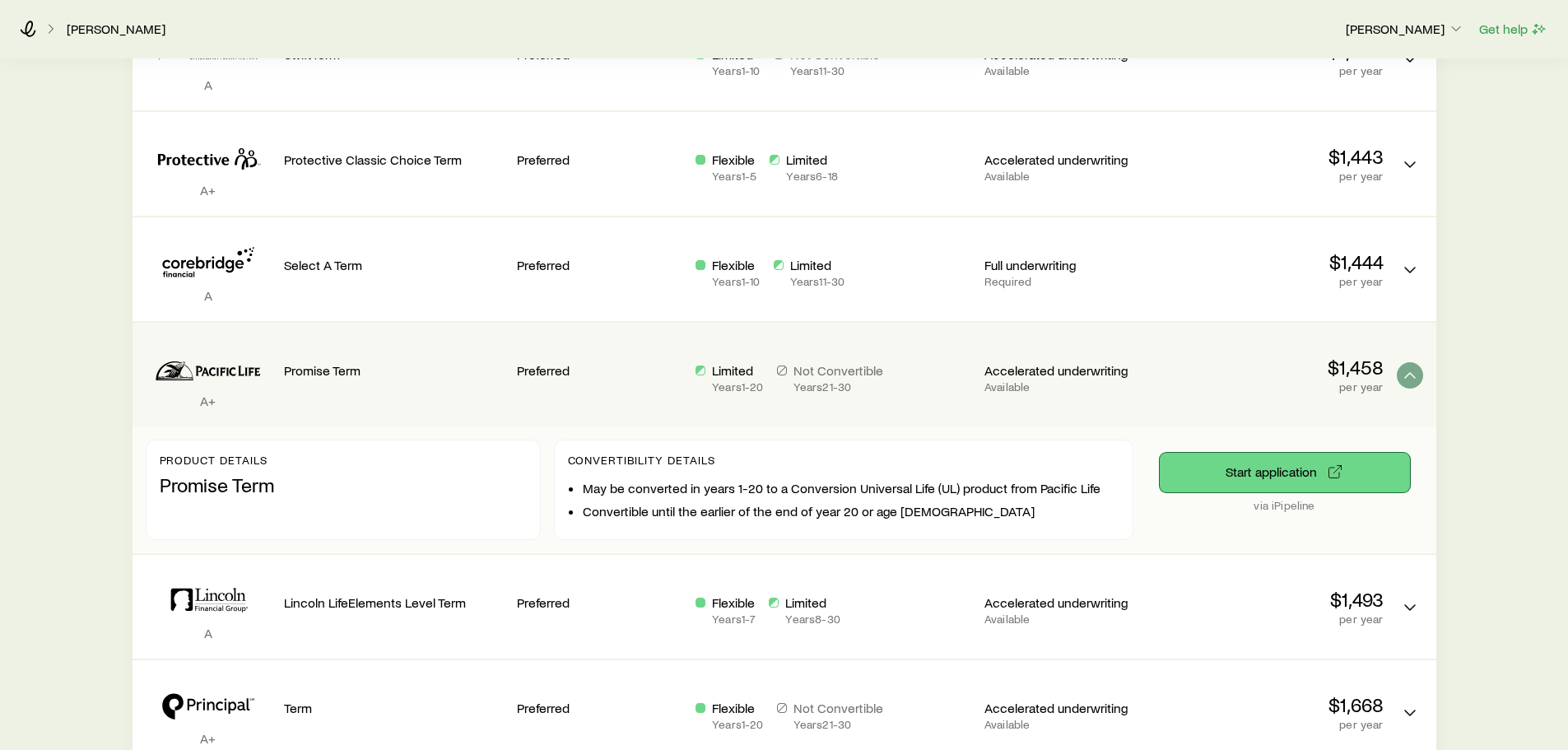
click at [1279, 466] on button "Start application" at bounding box center [1284, 473] width 250 height 40
